Goal: Information Seeking & Learning: Learn about a topic

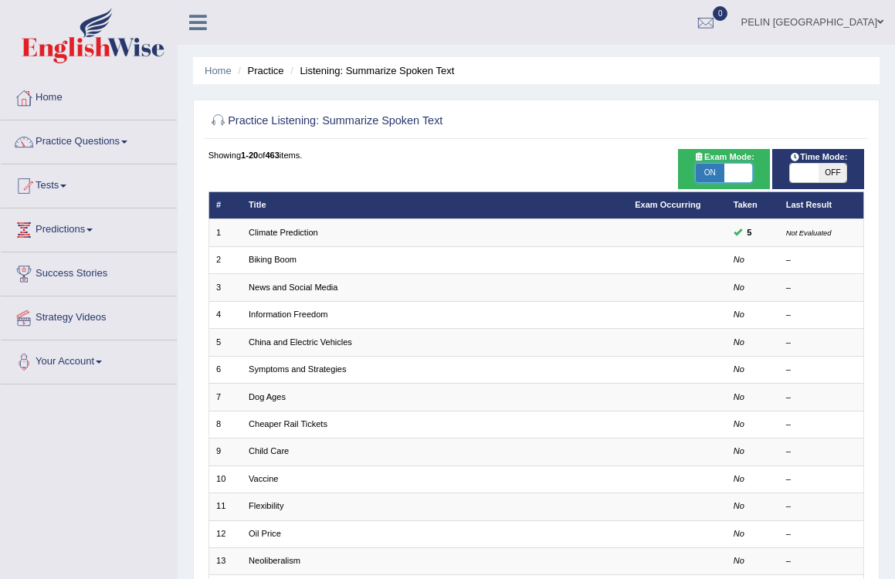
click at [737, 171] on span at bounding box center [738, 173] width 28 height 19
click at [737, 173] on span "OFF" at bounding box center [738, 173] width 28 height 19
checkbox input "true"
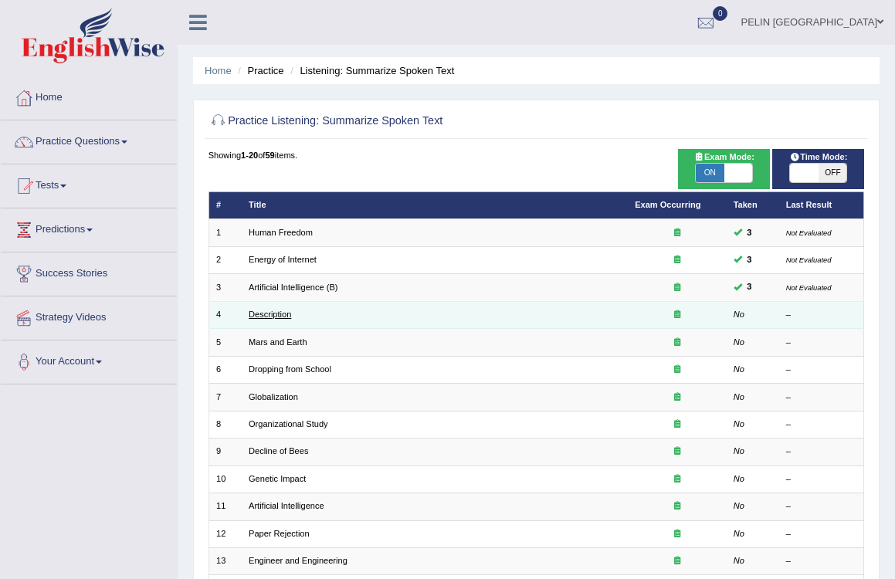
click at [281, 313] on link "Description" at bounding box center [270, 314] width 42 height 9
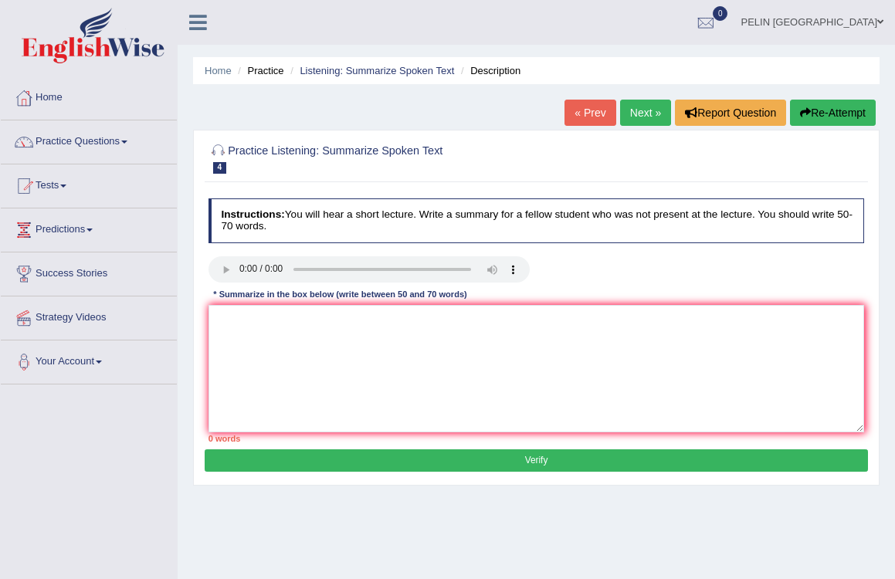
click at [239, 271] on audio at bounding box center [368, 269] width 321 height 26
click at [347, 358] on textarea at bounding box center [536, 368] width 656 height 127
type textarea "T"
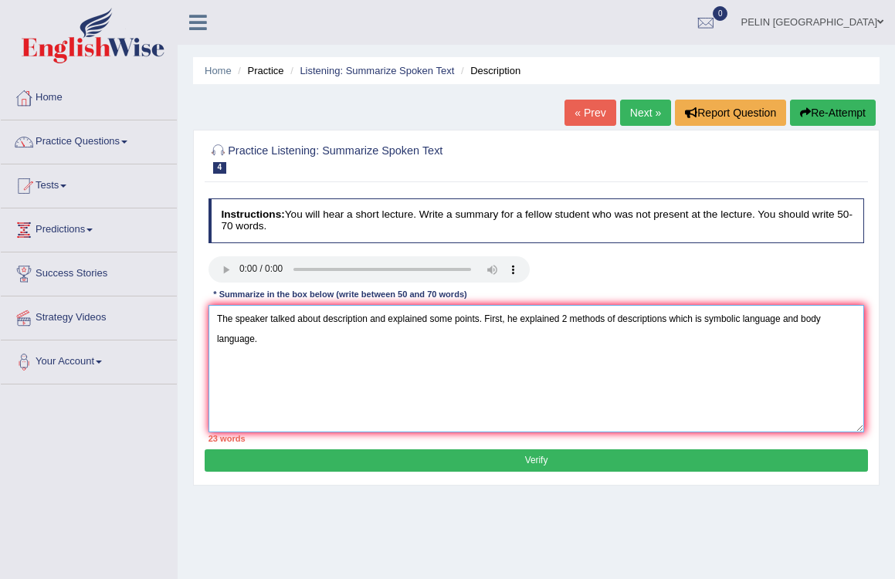
drag, startPoint x: 564, startPoint y: 319, endPoint x: 524, endPoint y: 316, distance: 40.2
click at [524, 316] on textarea "The speaker talked about description and explained some points. First, he expla…" at bounding box center [536, 368] width 656 height 127
click at [552, 328] on textarea "The speaker talked about description and explained some points. First, he methi…" at bounding box center [536, 368] width 656 height 127
click at [297, 347] on textarea "The speaker talked about description and explained some points. First, he methi…" at bounding box center [536, 368] width 656 height 127
click at [337, 333] on textarea "The speaker talked about description and explained some points. First, he methi…" at bounding box center [536, 368] width 656 height 127
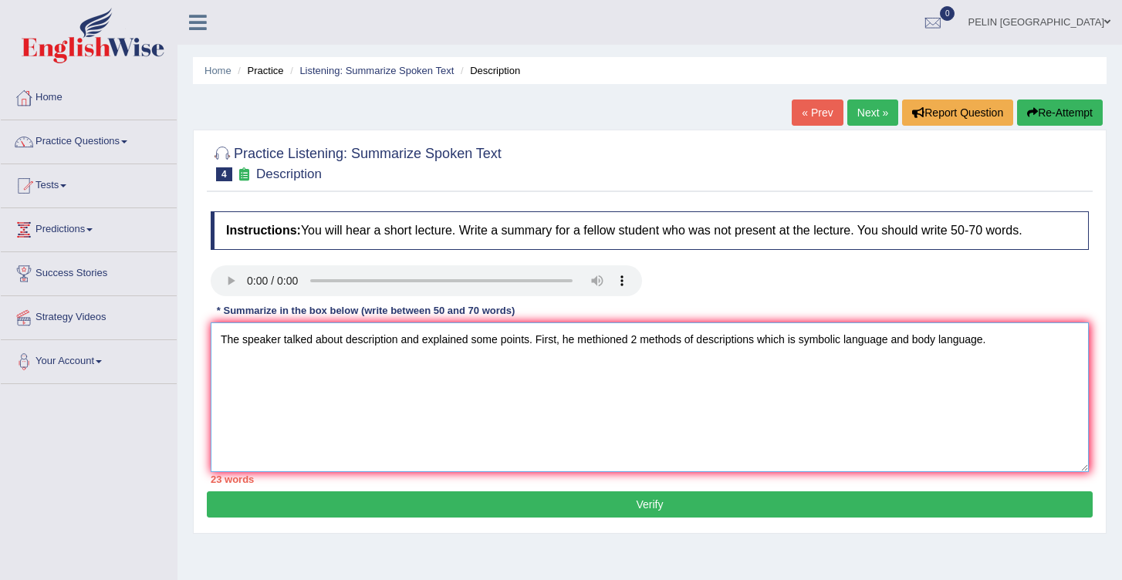
click at [364, 363] on textarea "The speaker talked about description and explained some points. First, he methi…" at bounding box center [650, 398] width 878 height 150
click at [894, 350] on textarea "The speaker talked about description and explained some points. First, he methi…" at bounding box center [650, 398] width 878 height 150
click at [807, 340] on textarea "The speaker talked about description and explained some points. First, he methi…" at bounding box center [650, 398] width 878 height 150
click at [804, 340] on textarea "The speaker talked about description and explained some points. First, he methi…" at bounding box center [650, 398] width 878 height 150
click at [894, 344] on textarea "The speaker talked about description and explained some points. First, he methi…" at bounding box center [650, 398] width 878 height 150
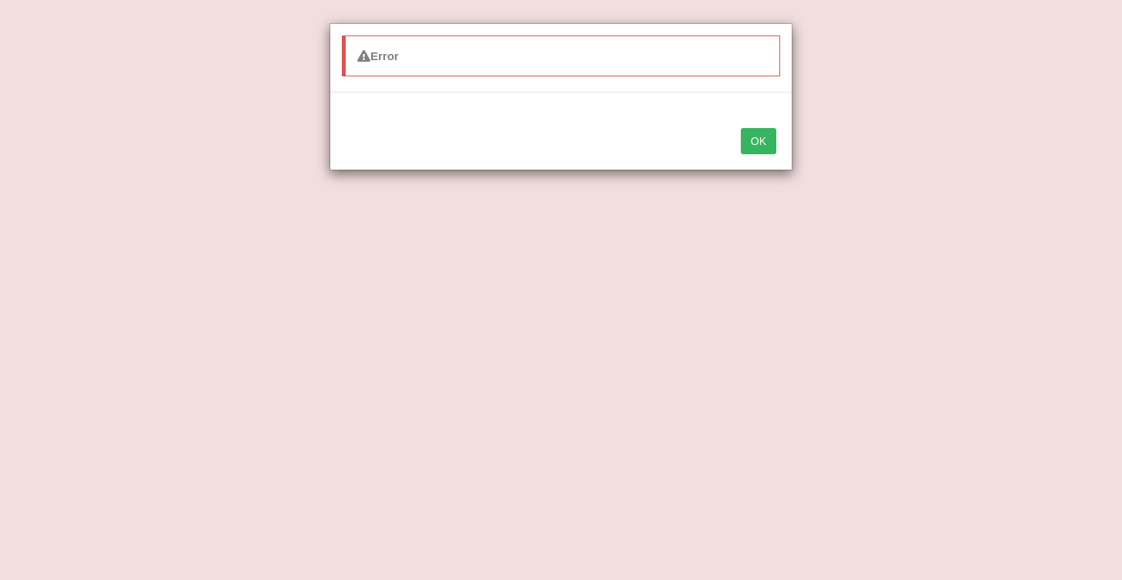
type textarea "The speaker talked about description and explained some points. First, he methi…"
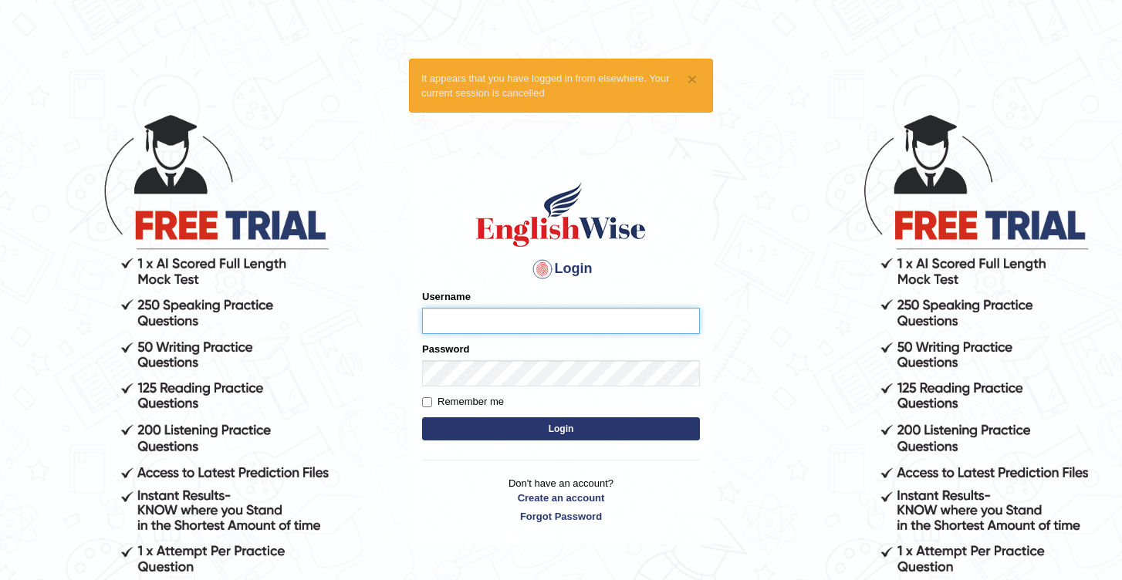
type input "pelinbaki"
click at [529, 430] on button "Login" at bounding box center [561, 429] width 278 height 23
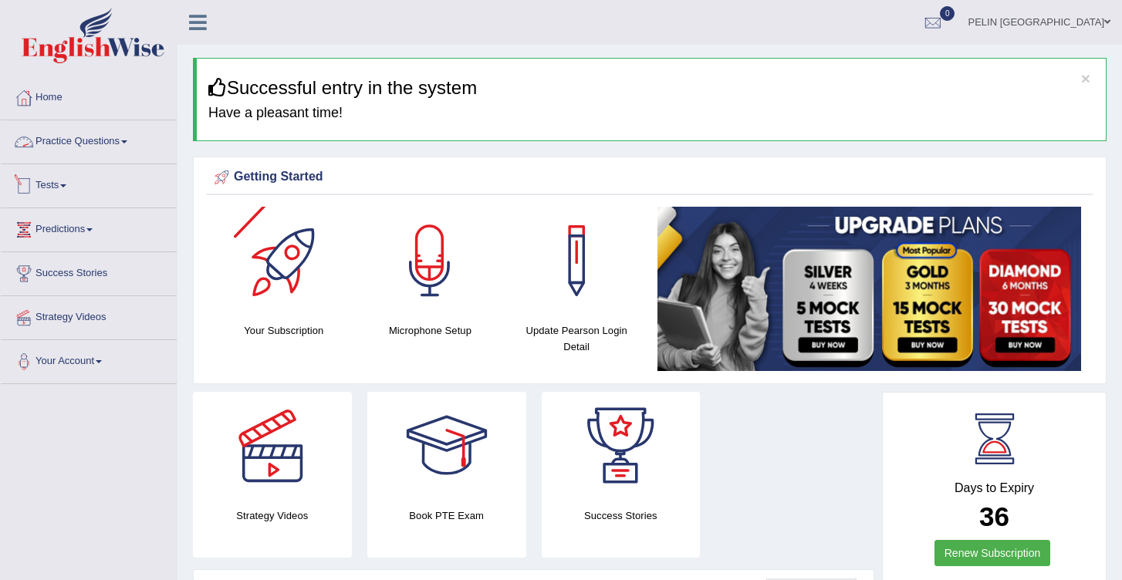
click at [120, 141] on link "Practice Questions" at bounding box center [89, 139] width 176 height 39
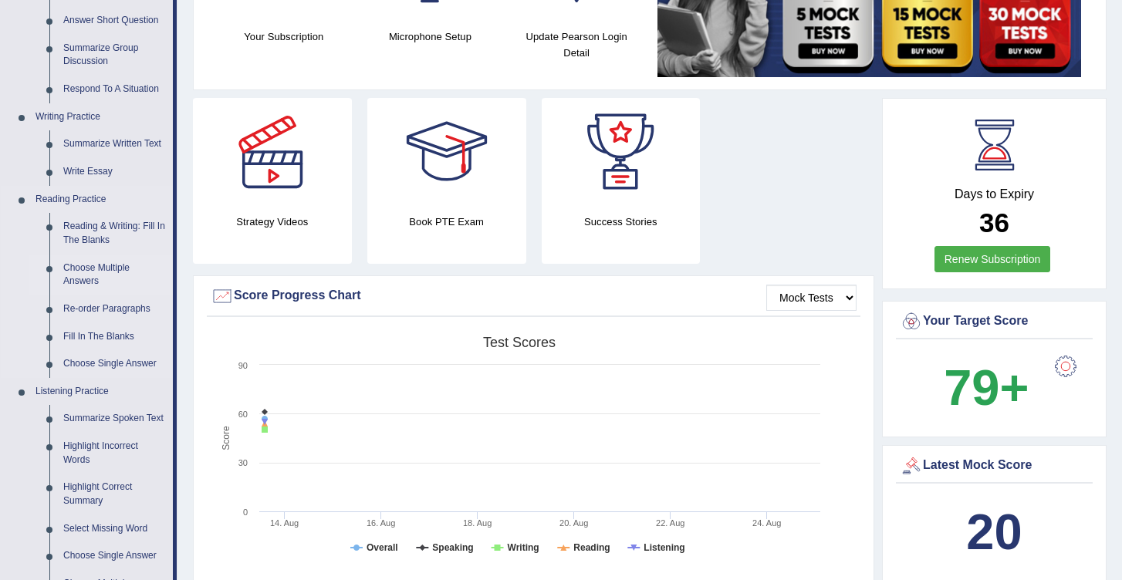
scroll to position [297, 0]
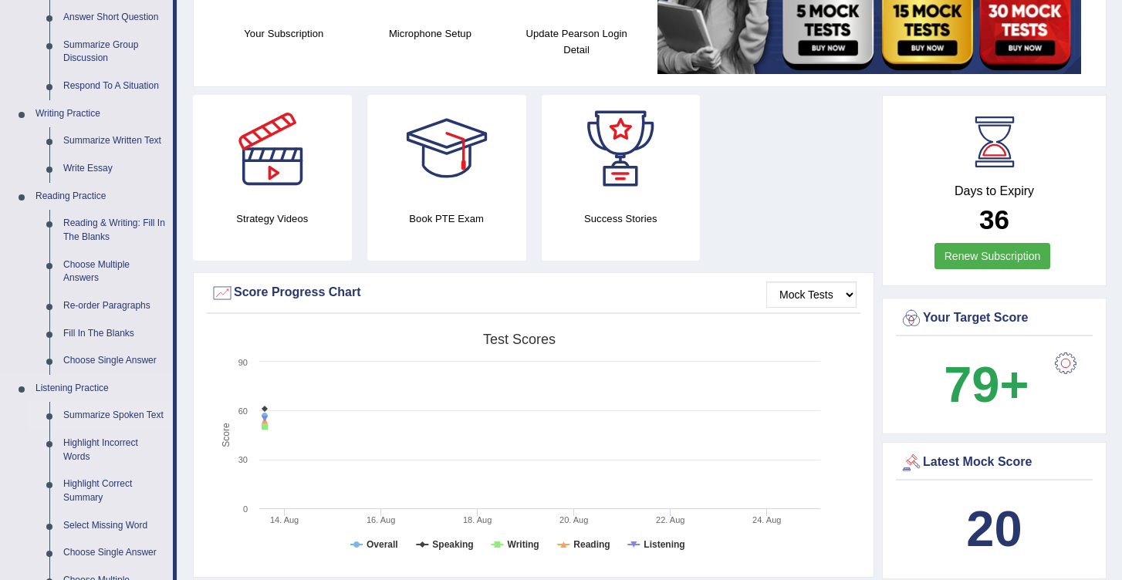
click at [107, 404] on link "Summarize Spoken Text" at bounding box center [114, 416] width 117 height 28
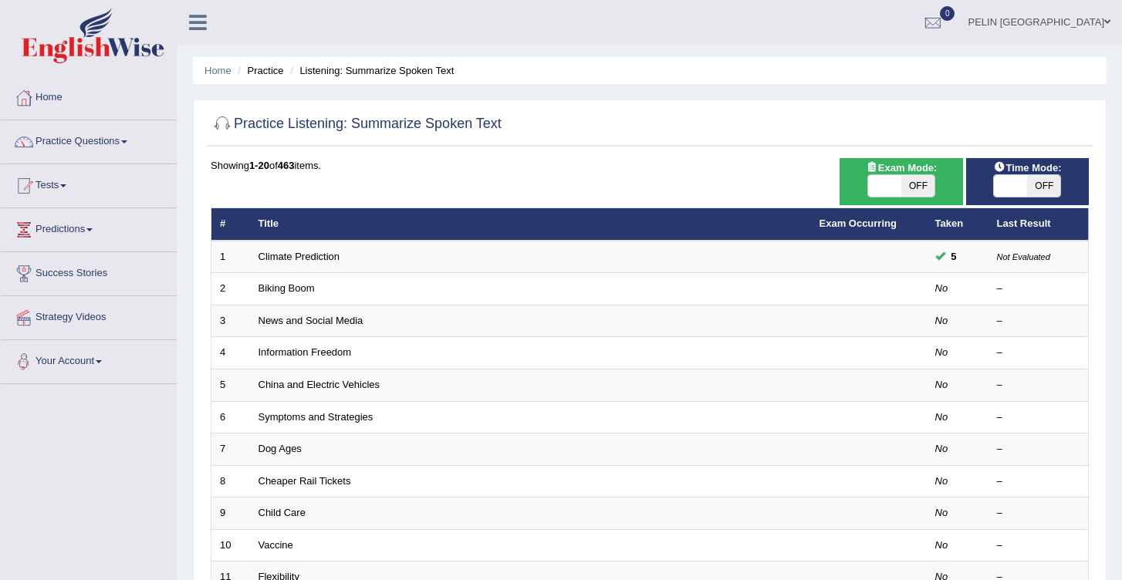
click at [929, 196] on span "OFF" at bounding box center [918, 186] width 33 height 22
checkbox input "true"
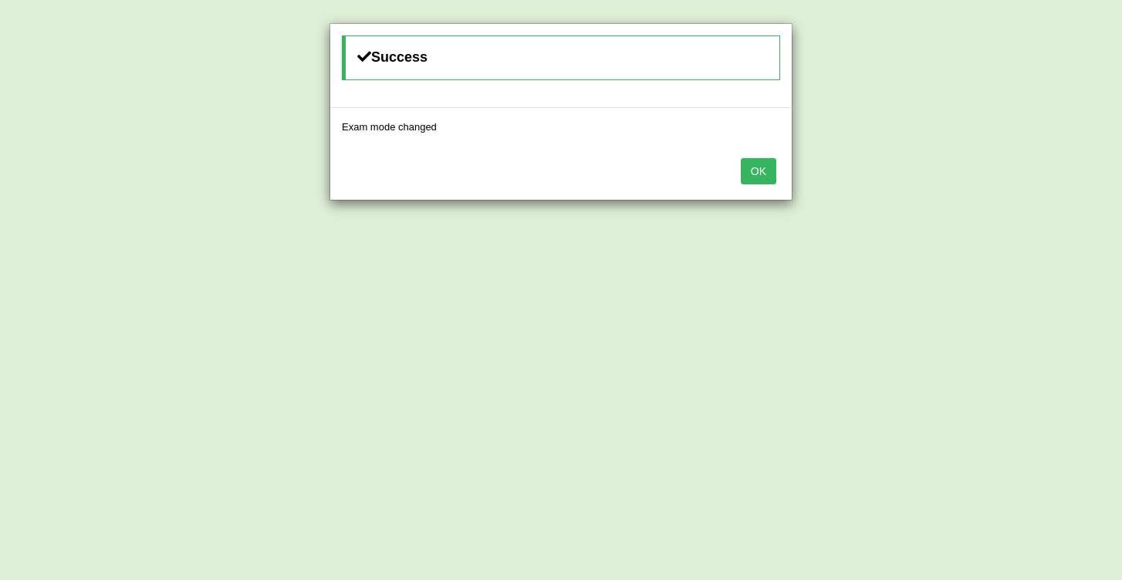
click at [756, 168] on button "OK" at bounding box center [759, 171] width 36 height 26
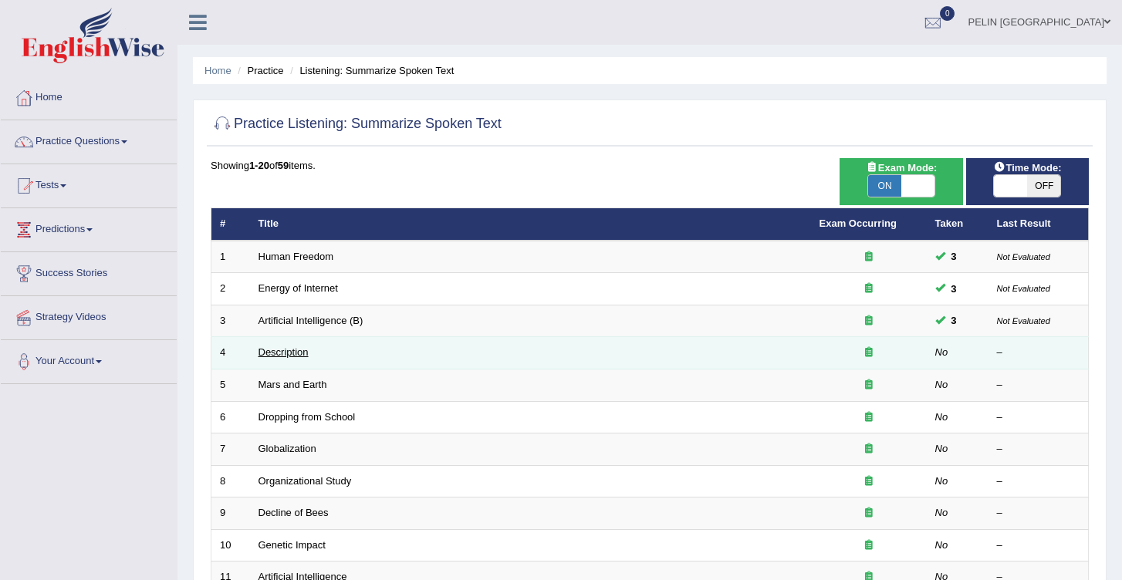
click at [283, 354] on link "Description" at bounding box center [284, 353] width 50 height 12
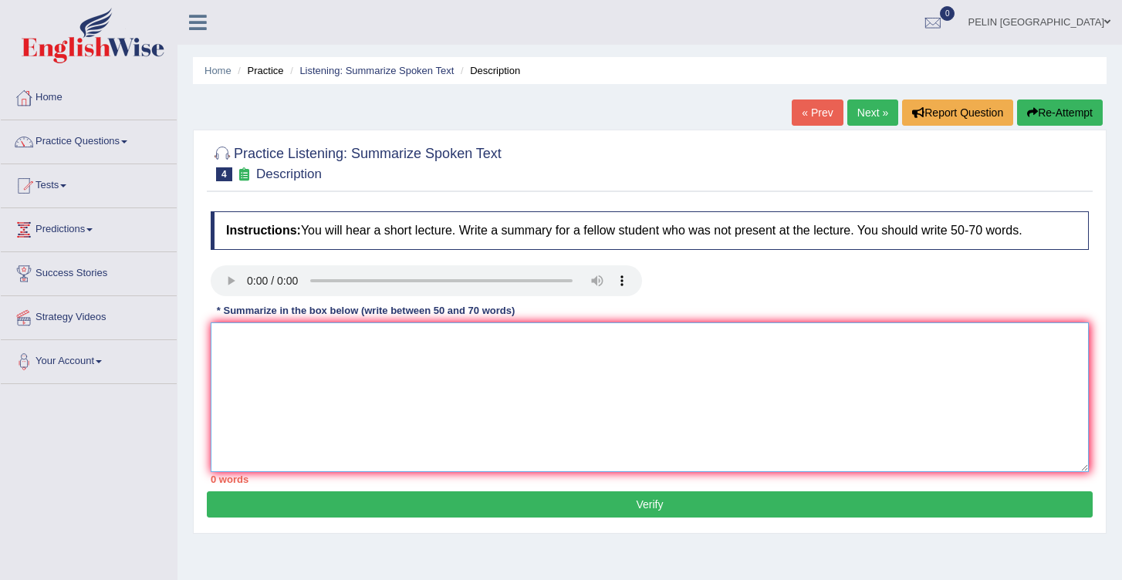
click at [289, 374] on textarea at bounding box center [650, 398] width 878 height 150
click at [557, 346] on textarea "The speaker talked about description and explained some points. First he mentio…" at bounding box center [650, 398] width 878 height 150
click at [633, 337] on textarea "The speaker talked about description and explained some points. First, he menti…" at bounding box center [650, 398] width 878 height 150
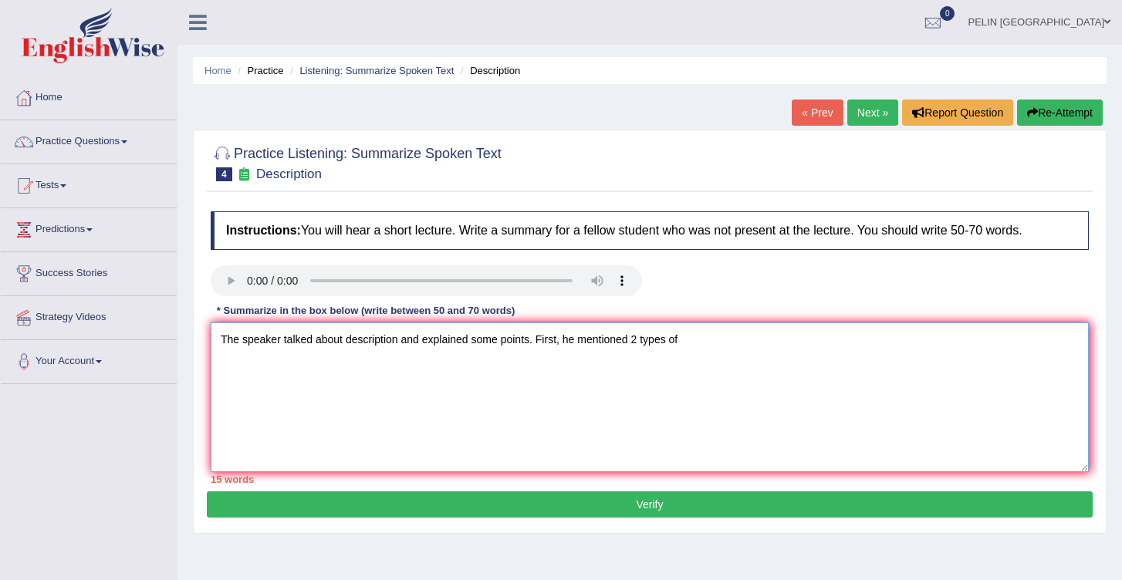
click at [646, 341] on textarea "The speaker talked about description and explained some points. First, he menti…" at bounding box center [650, 398] width 878 height 150
drag, startPoint x: 647, startPoint y: 342, endPoint x: 726, endPoint y: 341, distance: 79.5
click at [727, 342] on textarea "The speaker talked about description and explained some points. First, he menti…" at bounding box center [650, 398] width 878 height 150
drag, startPoint x: 761, startPoint y: 340, endPoint x: 644, endPoint y: 340, distance: 117.3
click at [644, 340] on textarea "The speaker talked about description and explained some points. First, he menti…" at bounding box center [650, 398] width 878 height 150
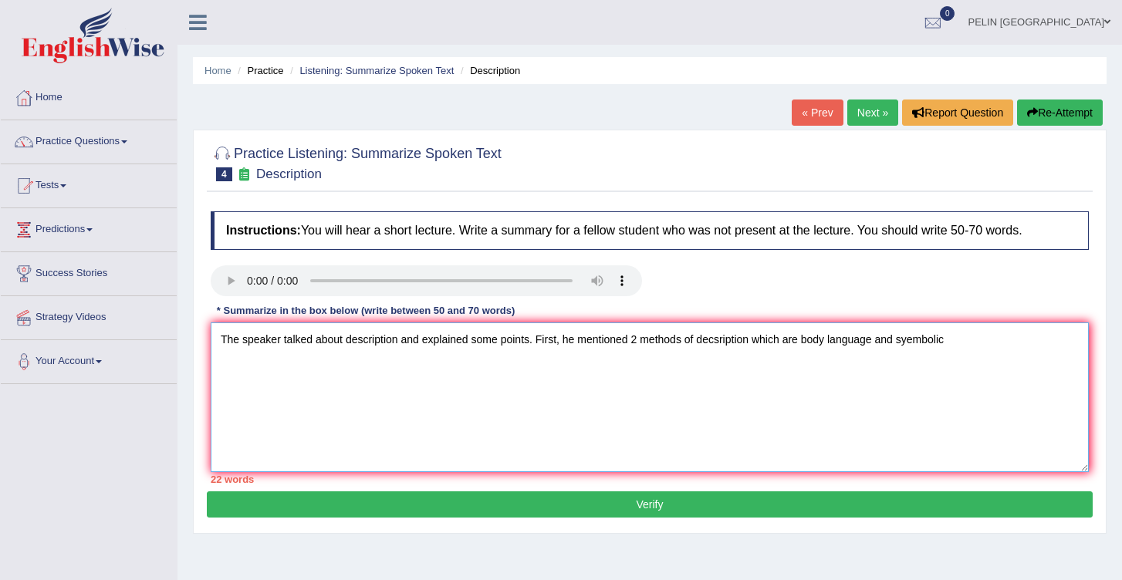
click at [923, 338] on textarea "The speaker talked about description and explained some points. First, he menti…" at bounding box center [650, 398] width 878 height 150
click at [957, 343] on textarea "The speaker talked about description and explained some points. First, he menti…" at bounding box center [650, 398] width 878 height 150
click at [285, 364] on textarea "The speaker talked about description and explained some points. First, he menti…" at bounding box center [650, 398] width 878 height 150
drag, startPoint x: 288, startPoint y: 364, endPoint x: 533, endPoint y: 378, distance: 245.9
click at [533, 378] on textarea "The speaker talked about description and explained some points. First, he menti…" at bounding box center [650, 398] width 878 height 150
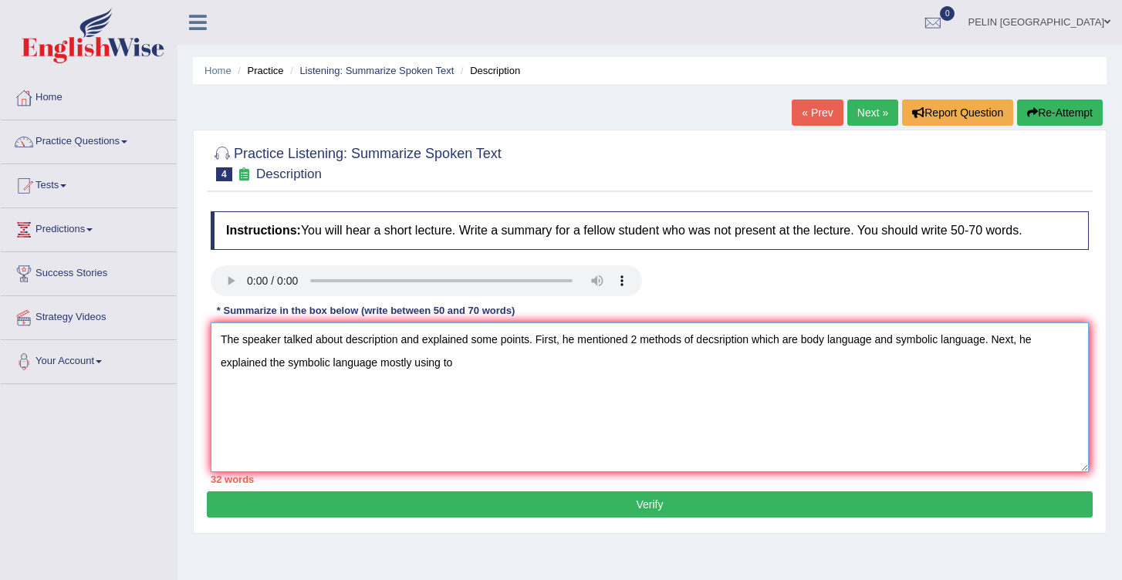
click at [289, 363] on textarea "The speaker talked about description and explained some points. First, he menti…" at bounding box center [650, 398] width 878 height 150
drag, startPoint x: 422, startPoint y: 364, endPoint x: 478, endPoint y: 366, distance: 55.6
click at [478, 366] on textarea "The speaker talked about description and explained some points. First, he menti…" at bounding box center [650, 398] width 878 height 150
click at [526, 364] on textarea "The speaker talked about description and explained some points. First, he menti…" at bounding box center [650, 398] width 878 height 150
click at [586, 367] on textarea "The speaker talked about description and explained some points. First, he menti…" at bounding box center [650, 398] width 878 height 150
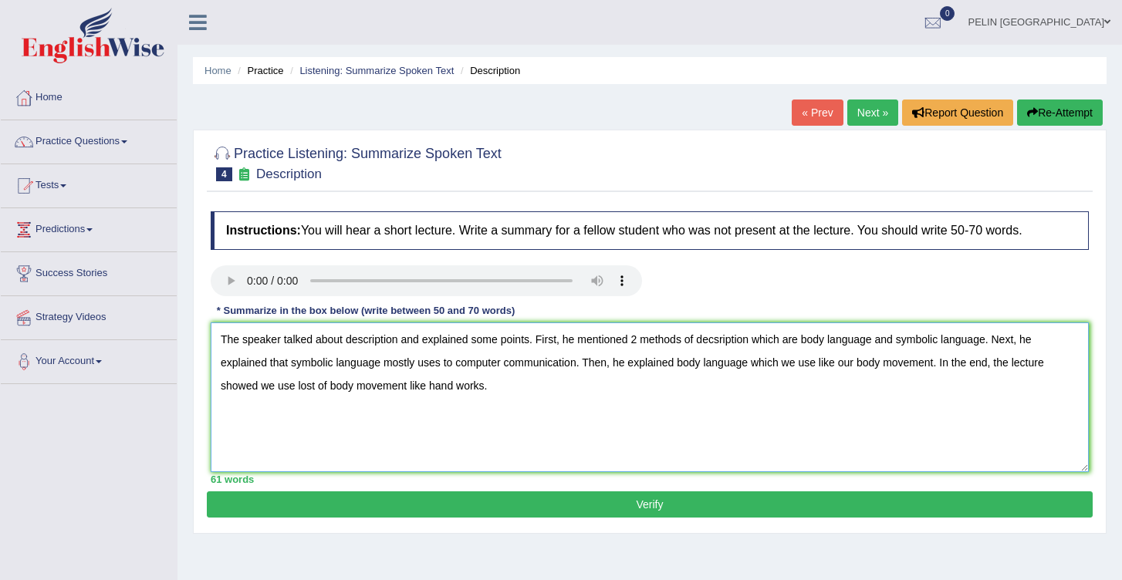
type textarea "The speaker talked about description and explained some points. First, he menti…"
click at [706, 512] on button "Verify" at bounding box center [650, 505] width 886 height 26
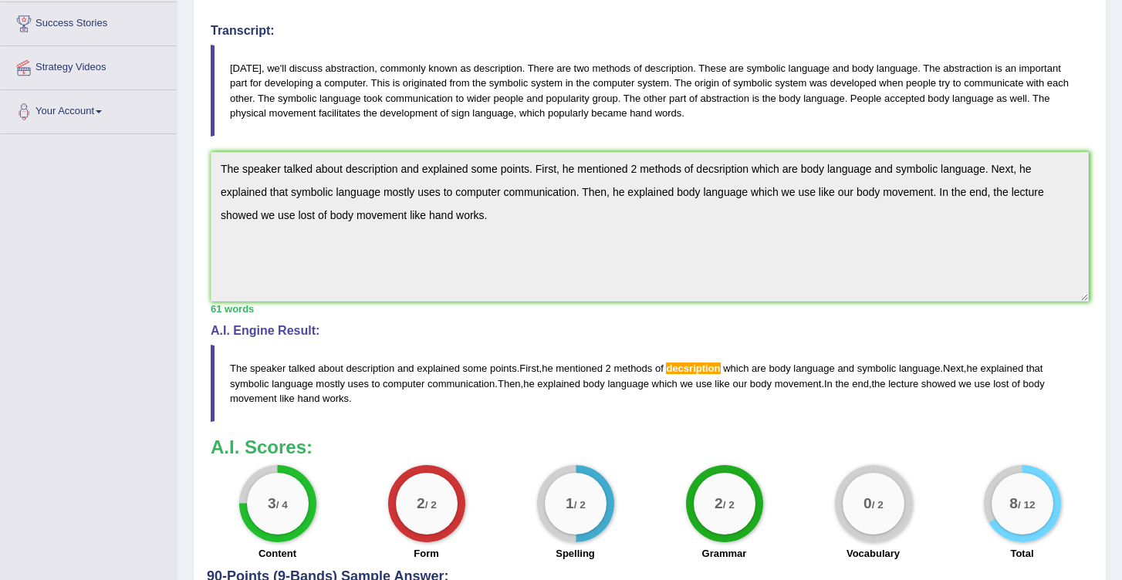
scroll to position [259, 0]
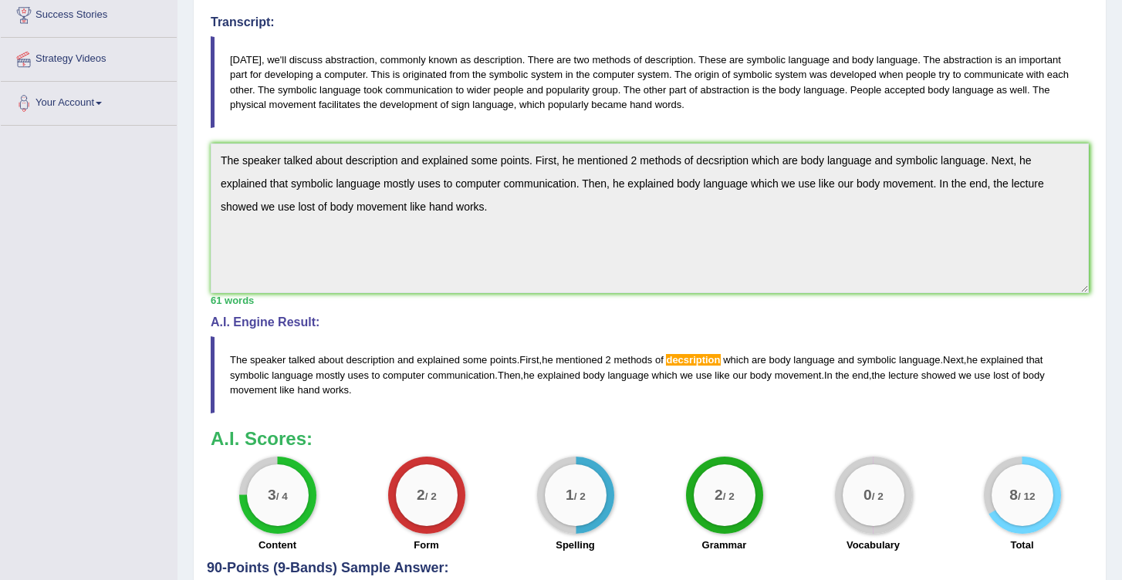
drag, startPoint x: 367, startPoint y: 391, endPoint x: 231, endPoint y: 352, distance: 142.0
click at [231, 352] on blockquote "The speaker talked about description and explained some points . First , he men…" at bounding box center [650, 375] width 878 height 76
drag, startPoint x: 231, startPoint y: 352, endPoint x: 377, endPoint y: 384, distance: 150.0
click at [379, 385] on blockquote "The speaker talked about description and explained some points . First , he men…" at bounding box center [650, 375] width 878 height 76
click at [356, 384] on blockquote "The speaker talked about description and explained some points . First , he men…" at bounding box center [650, 375] width 878 height 76
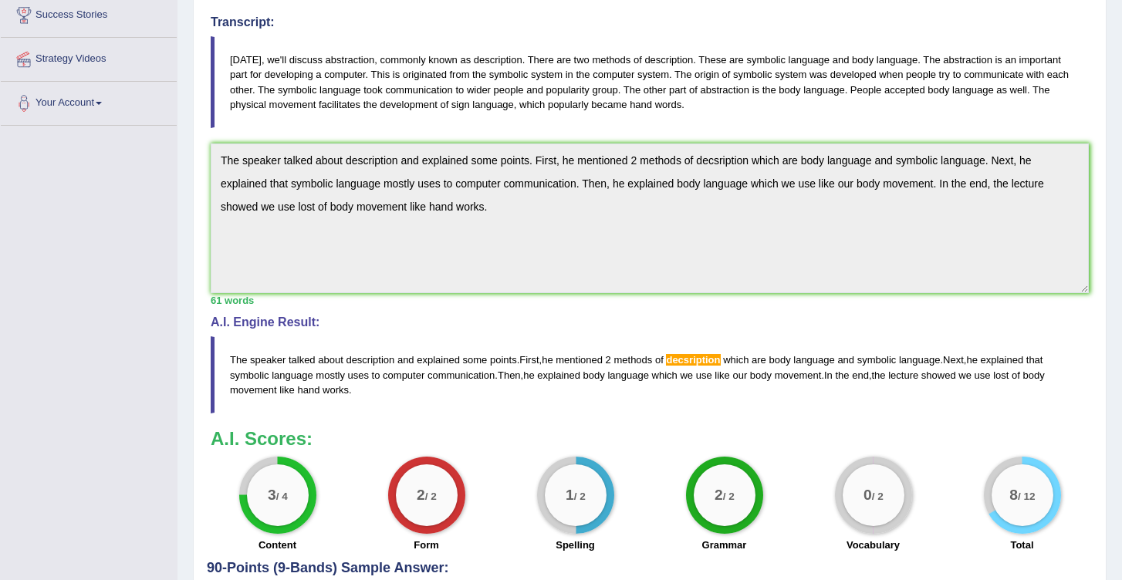
drag, startPoint x: 354, startPoint y: 390, endPoint x: 245, endPoint y: 357, distance: 112.8
click at [245, 357] on blockquote "The speaker talked about description and explained some points . First , he men…" at bounding box center [650, 375] width 878 height 76
click at [245, 357] on span "The" at bounding box center [238, 360] width 17 height 12
drag, startPoint x: 237, startPoint y: 358, endPoint x: 346, endPoint y: 381, distance: 111.3
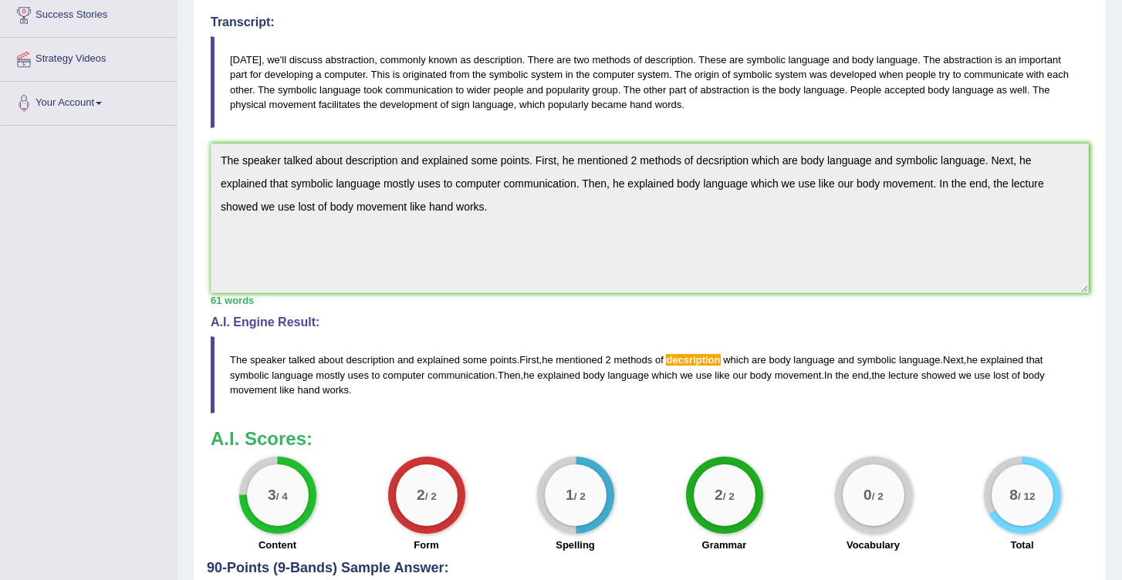
click at [346, 381] on blockquote "The speaker talked about description and explained some points . First , he men…" at bounding box center [650, 375] width 878 height 76
click at [202, 151] on div "Practice Listening: Summarize Spoken Text 4 Description Instructions: You will …" at bounding box center [650, 263] width 914 height 784
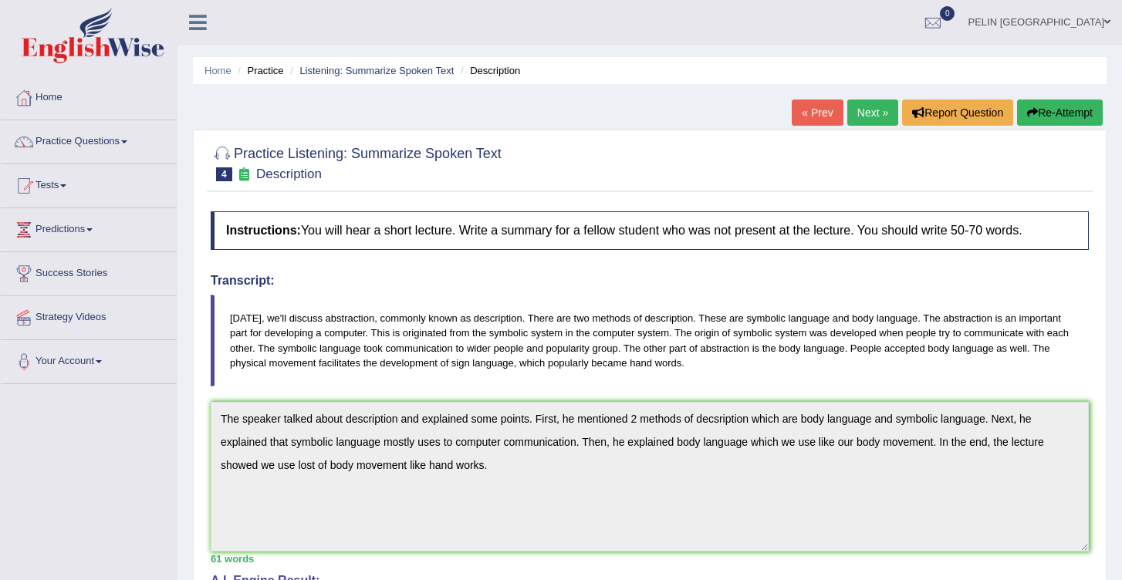
scroll to position [0, 0]
click at [1058, 120] on button "Re-Attempt" at bounding box center [1060, 113] width 86 height 26
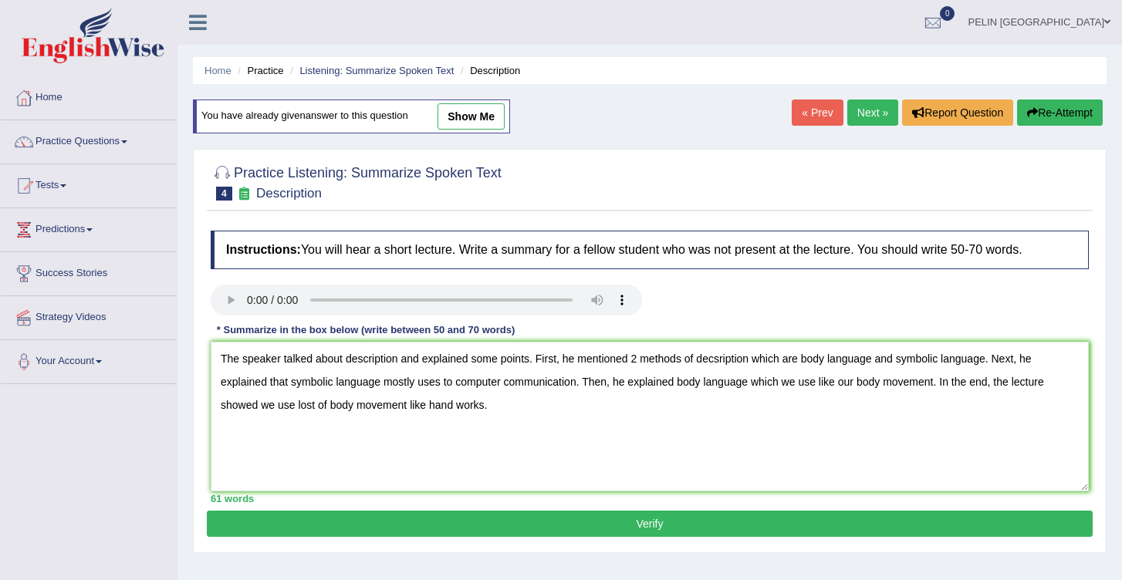
click at [726, 357] on textarea "The speaker talked about description and explained some points. First, he menti…" at bounding box center [650, 417] width 878 height 150
type textarea "The speaker talked about description and explained some points. First, he menti…"
click at [696, 530] on button "Verify" at bounding box center [650, 524] width 886 height 26
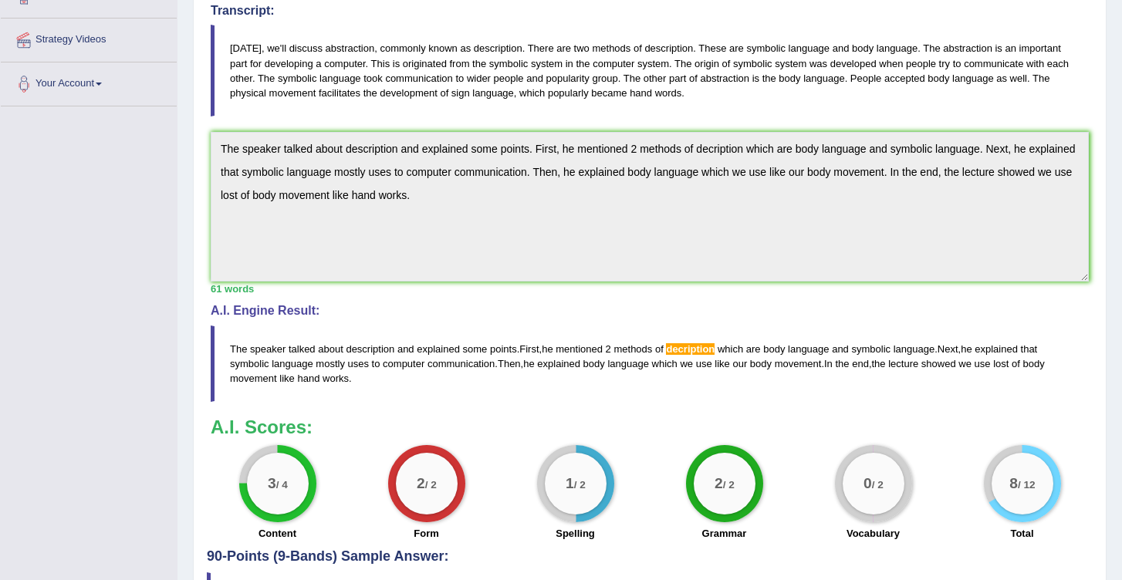
scroll to position [280, 0]
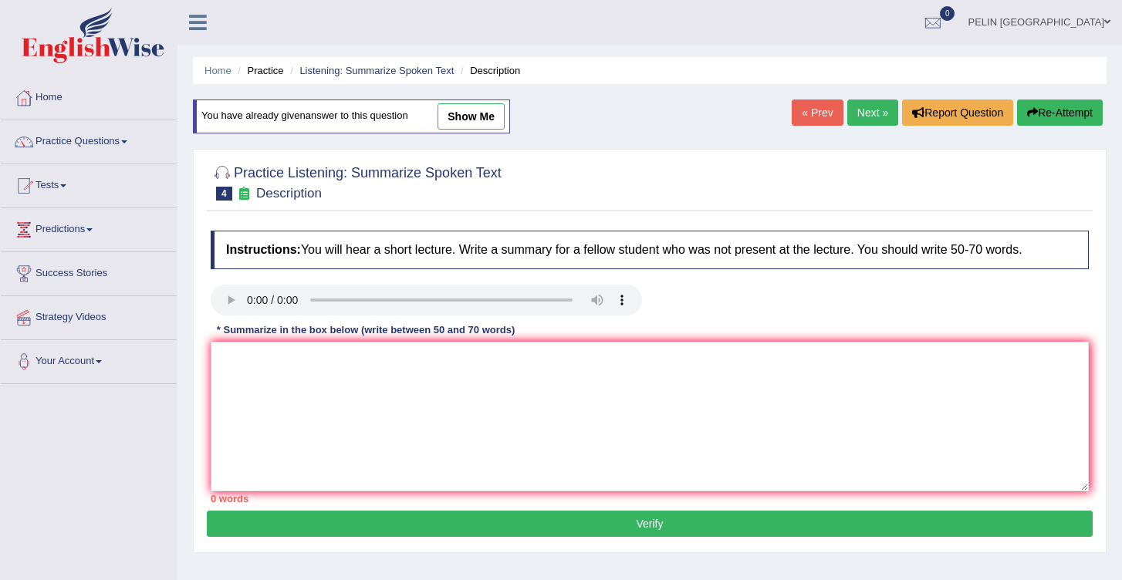
click at [458, 120] on link "show me" at bounding box center [471, 116] width 67 height 26
type textarea "The speaker talked about description and explained some points. First, he menti…"
